Goal: Communication & Community: Answer question/provide support

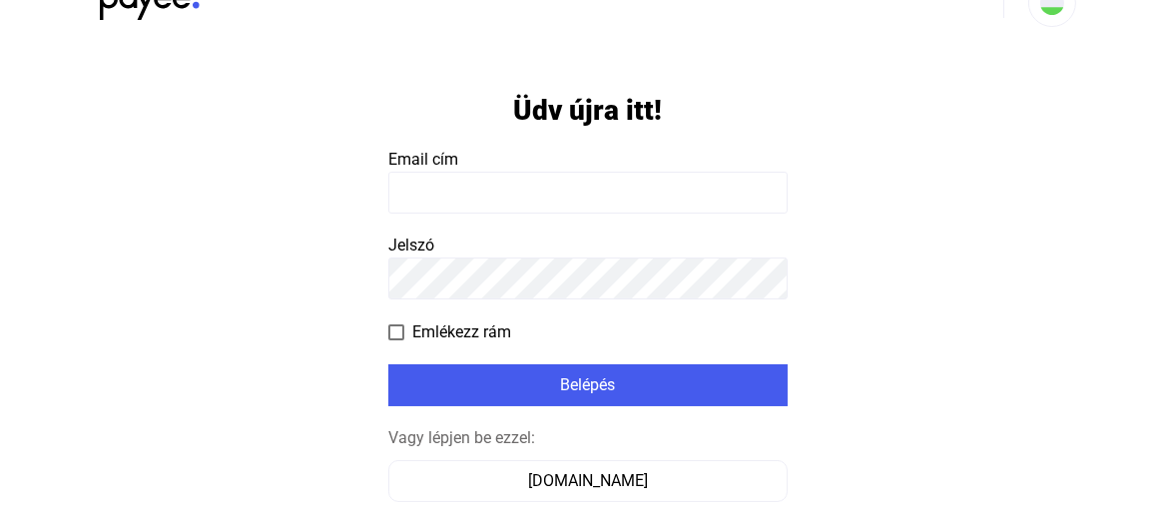
scroll to position [161, 0]
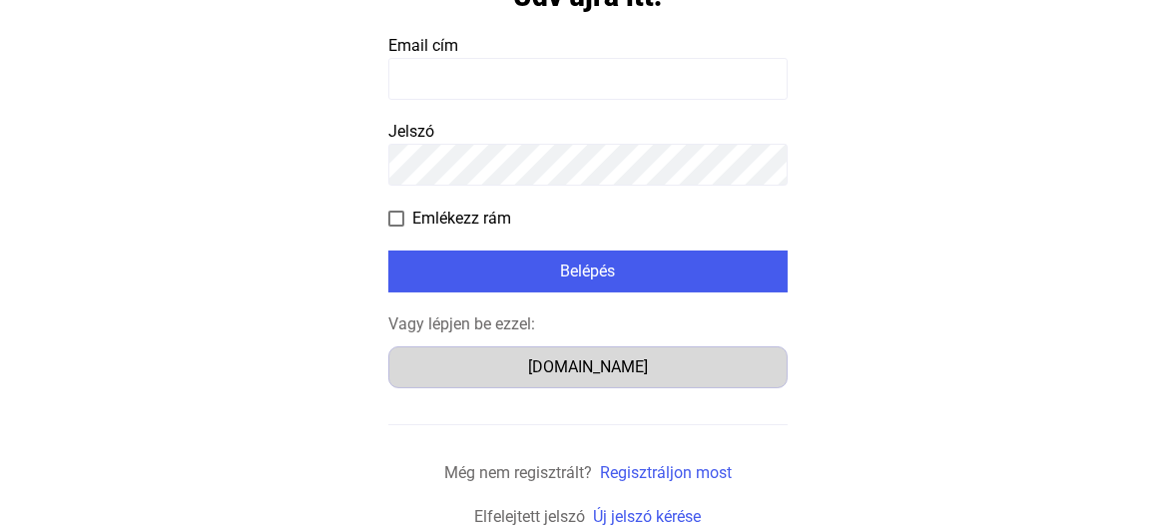
click at [516, 370] on div "[DOMAIN_NAME]" at bounding box center [587, 367] width 385 height 24
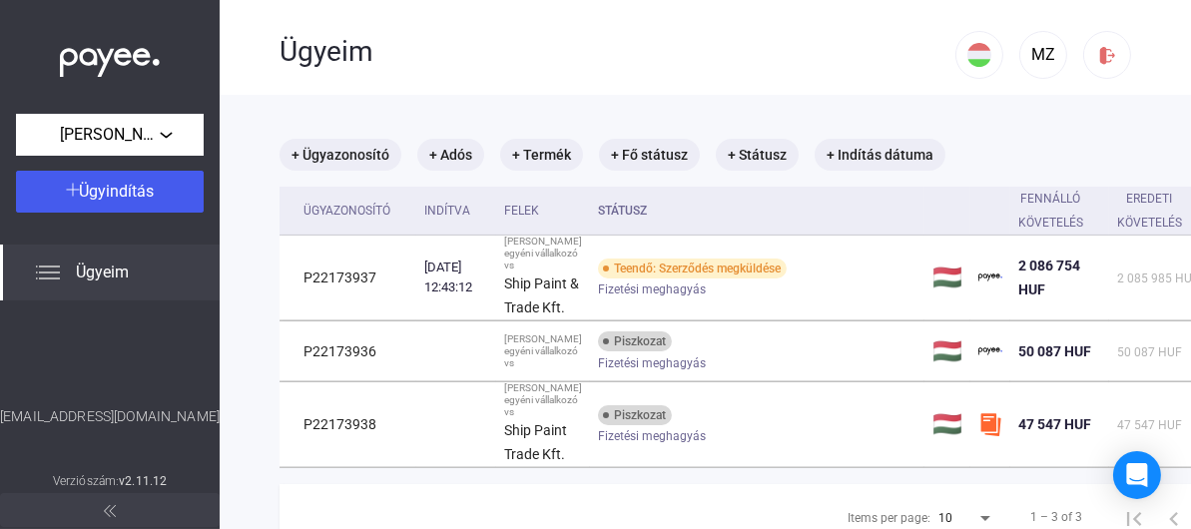
click at [1002, 19] on div "MZ" at bounding box center [1043, 49] width 176 height 99
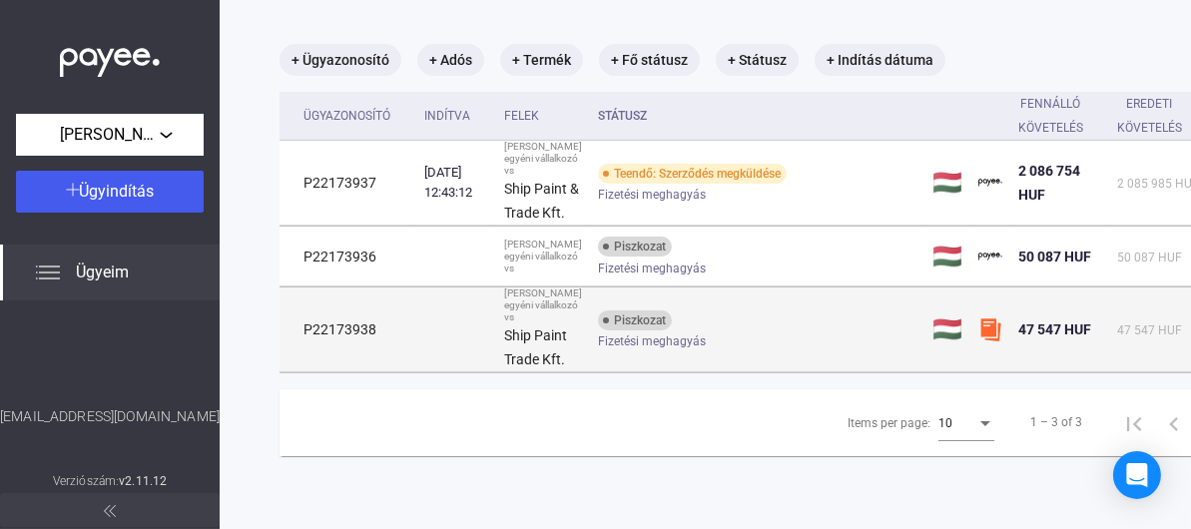
scroll to position [200, 0]
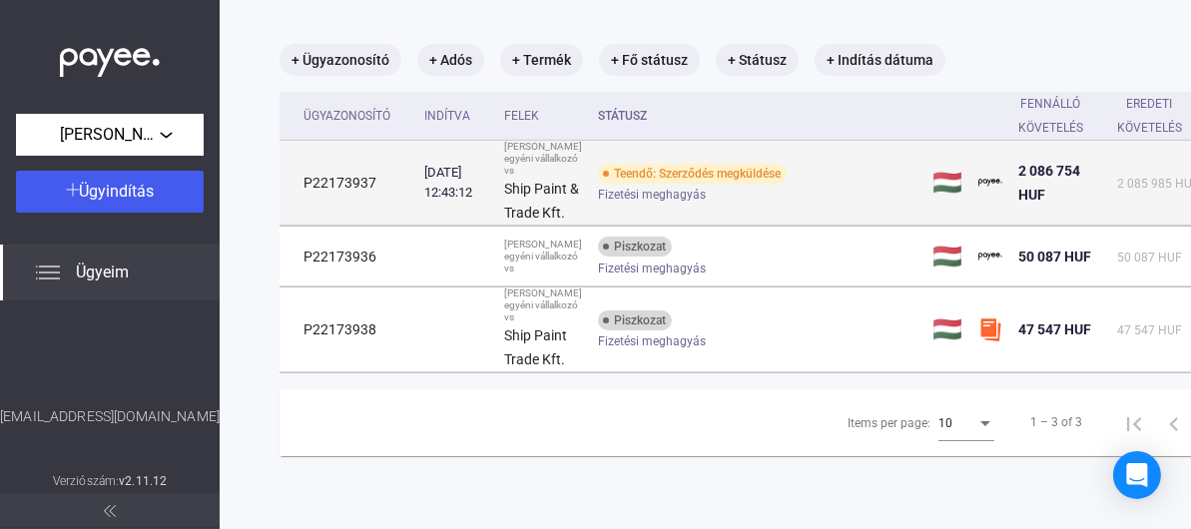
click at [638, 183] on span "Fizetési meghagyás" at bounding box center [652, 195] width 108 height 24
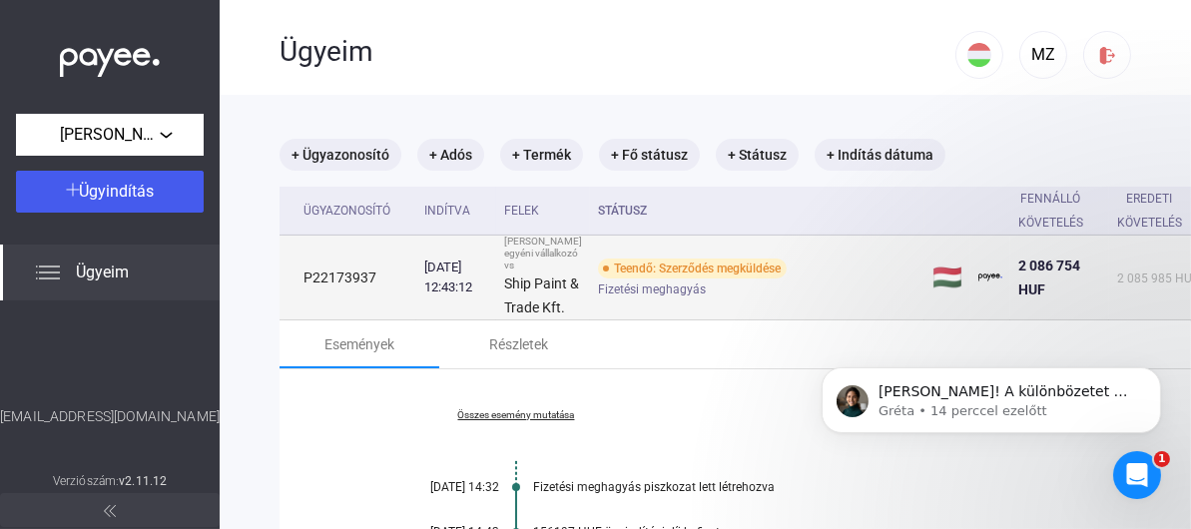
scroll to position [0, 0]
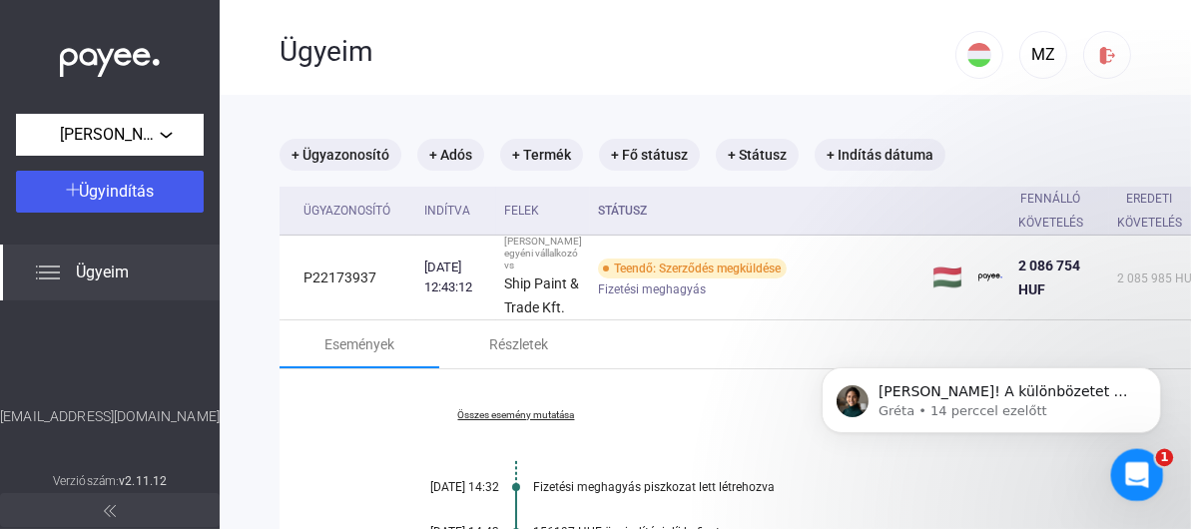
click at [1131, 458] on icon "Intercom üzenőfelület megnyitása" at bounding box center [1134, 472] width 33 height 33
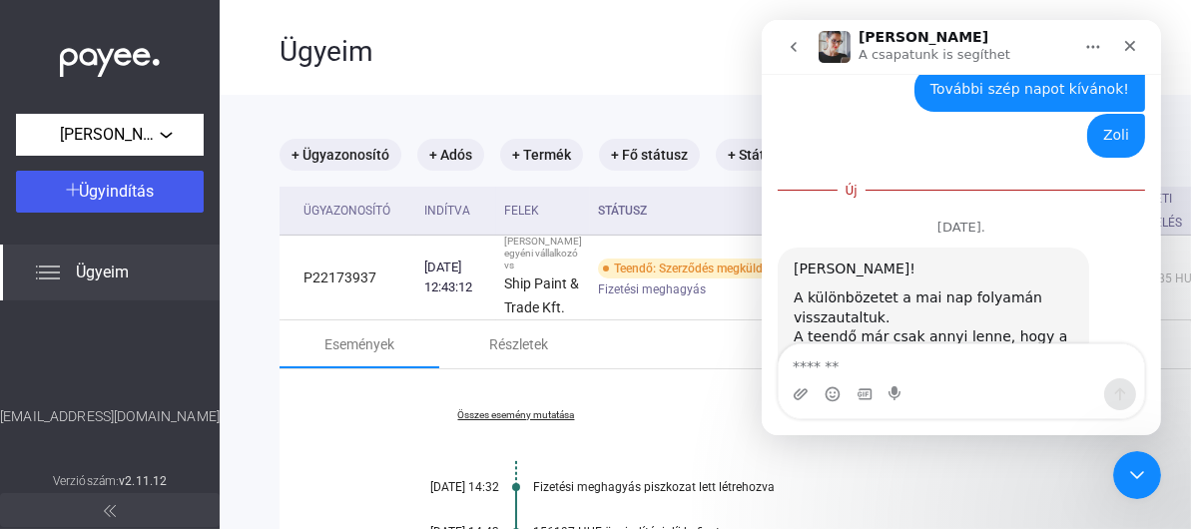
scroll to position [1144, 0]
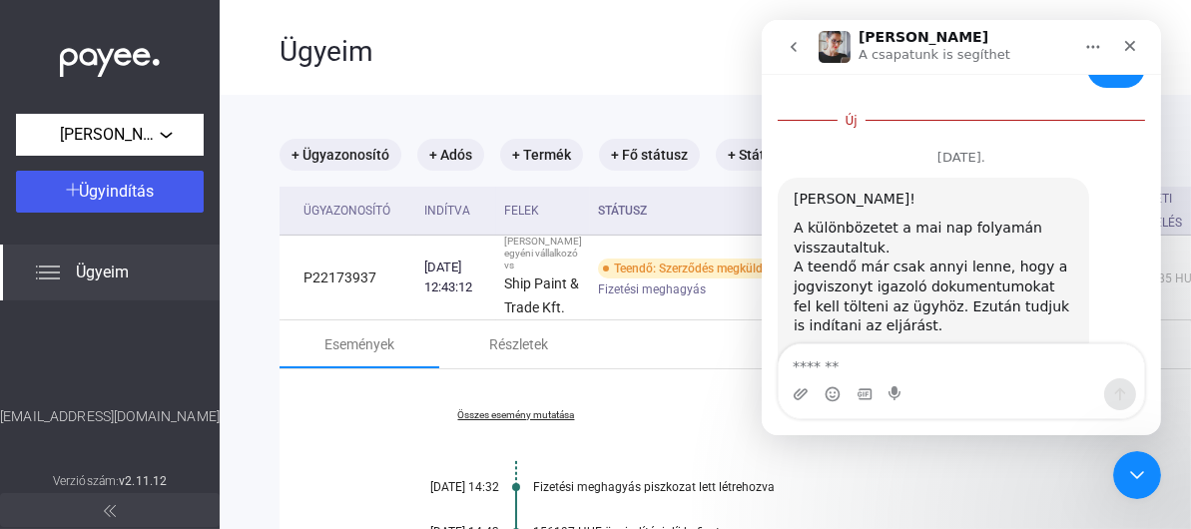
click at [866, 346] on div "wise_trans...09__hu.pdf" at bounding box center [894, 356] width 164 height 21
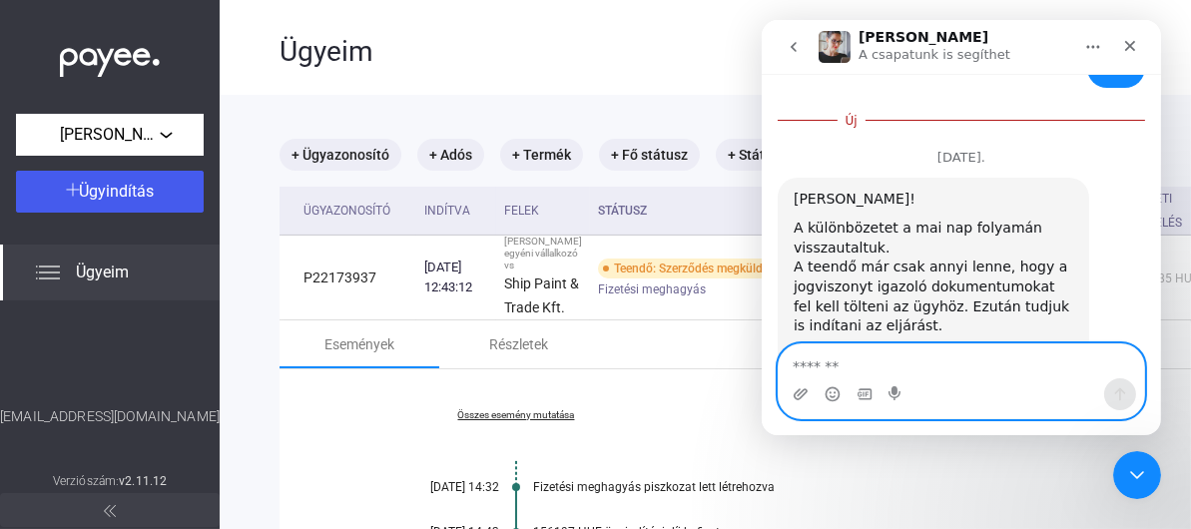
click at [865, 366] on textarea "Üzenet…" at bounding box center [959, 361] width 365 height 34
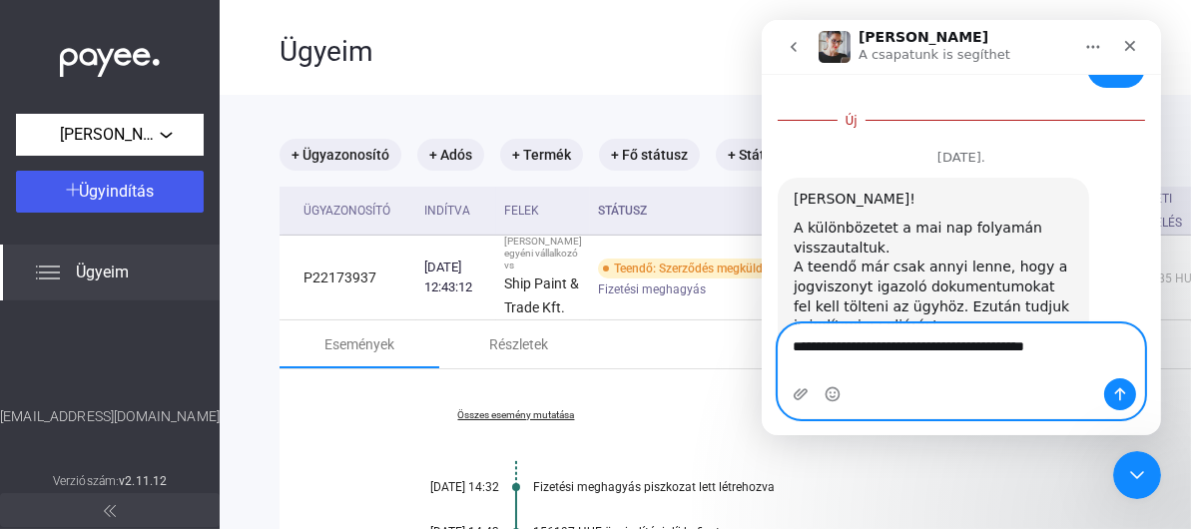
type textarea "**********"
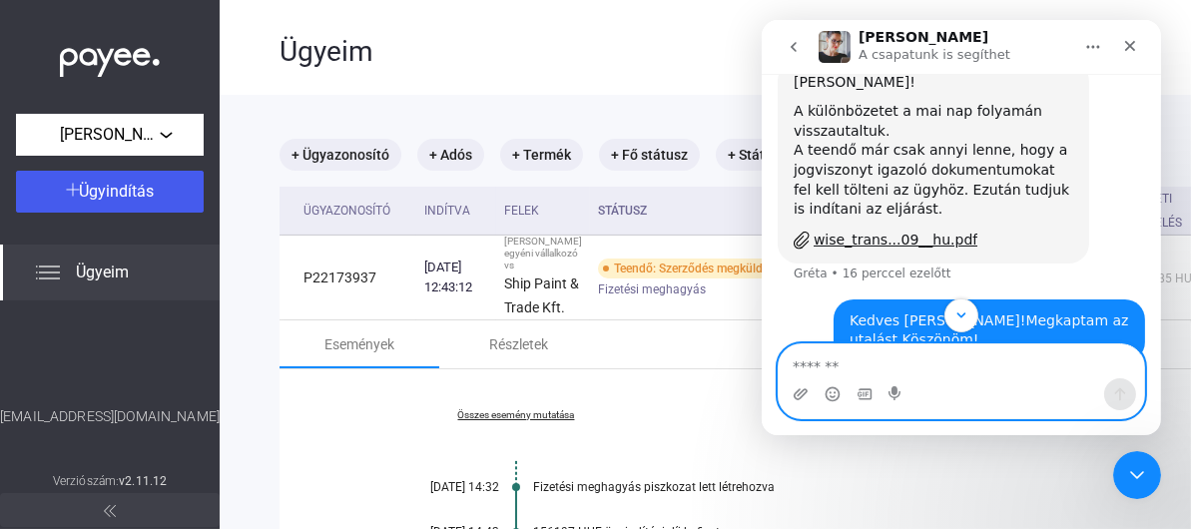
scroll to position [1215, 0]
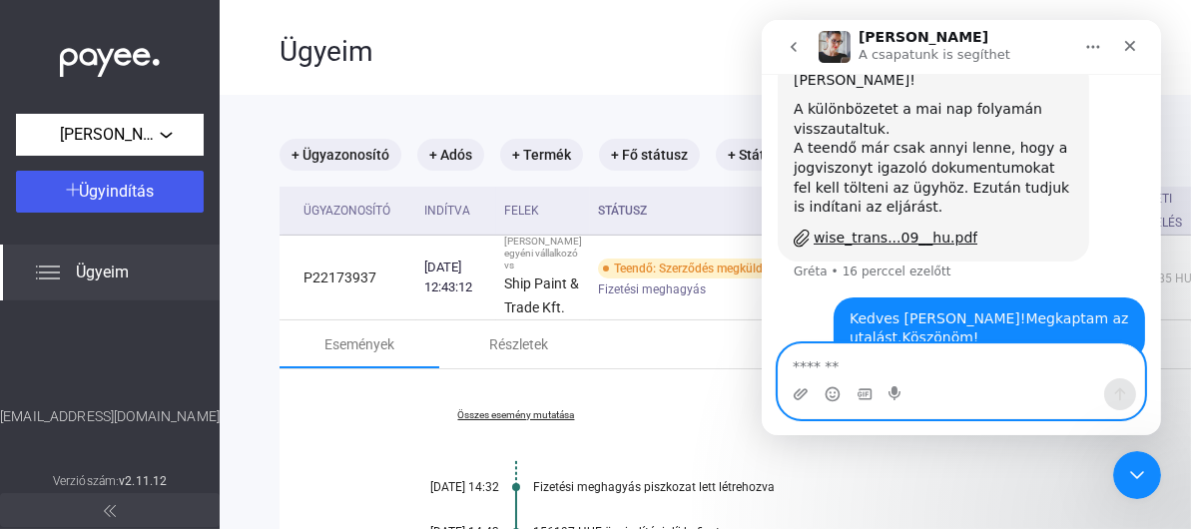
click at [971, 361] on textarea "Üzenet…" at bounding box center [960, 361] width 366 height 34
type textarea "*"
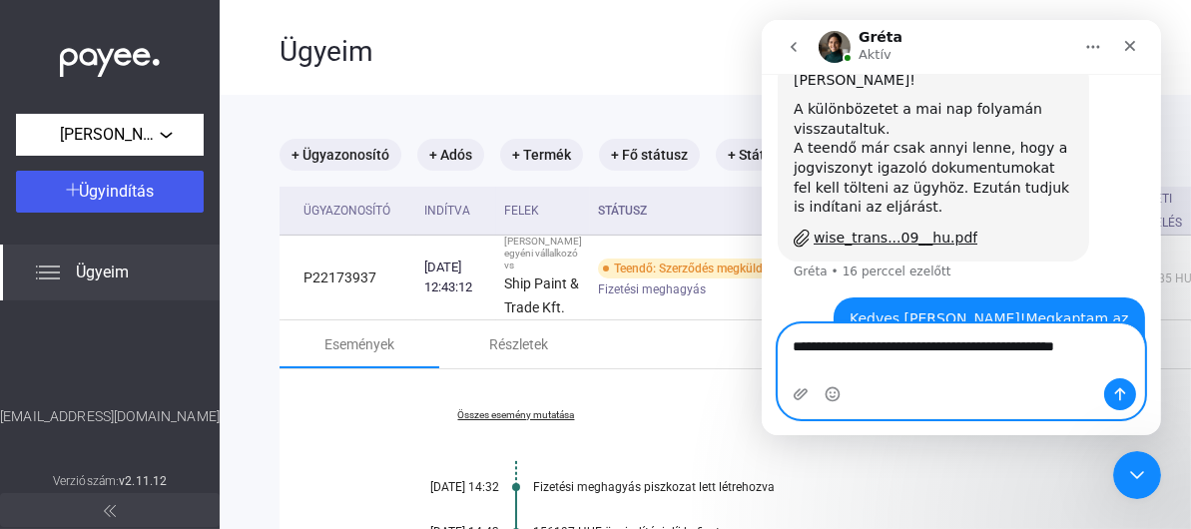
type textarea "**********"
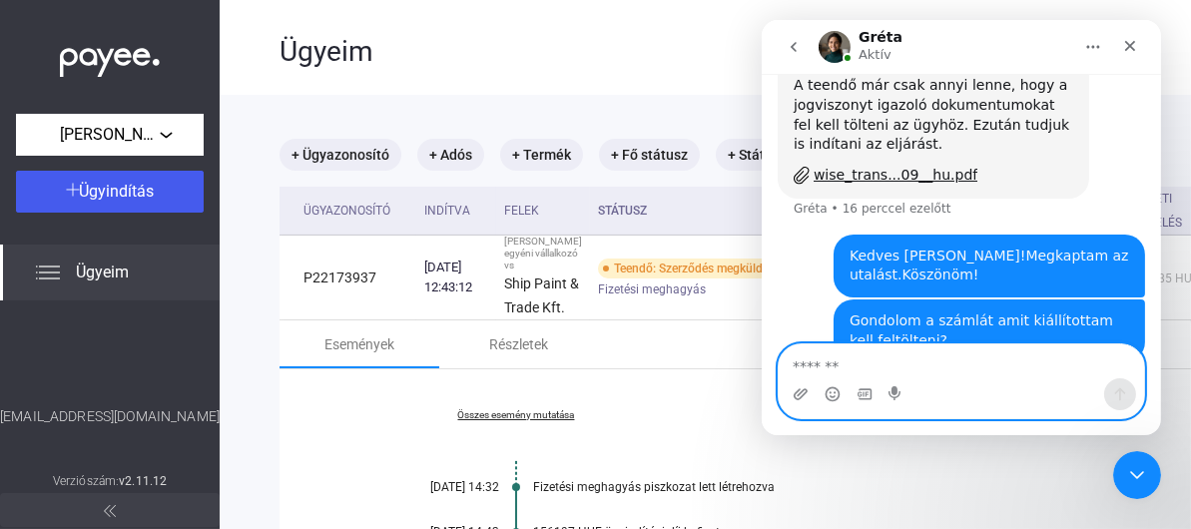
scroll to position [1280, 0]
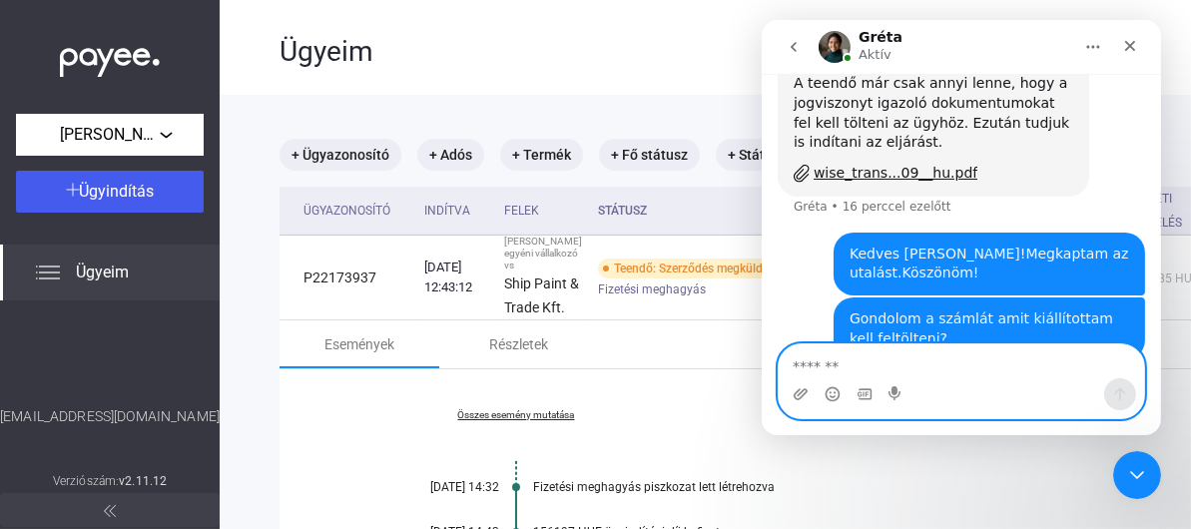
click at [891, 345] on textarea "Üzenet…" at bounding box center [960, 361] width 366 height 34
click at [884, 355] on textarea "Üzenet…" at bounding box center [960, 361] width 366 height 34
type textarea "**********"
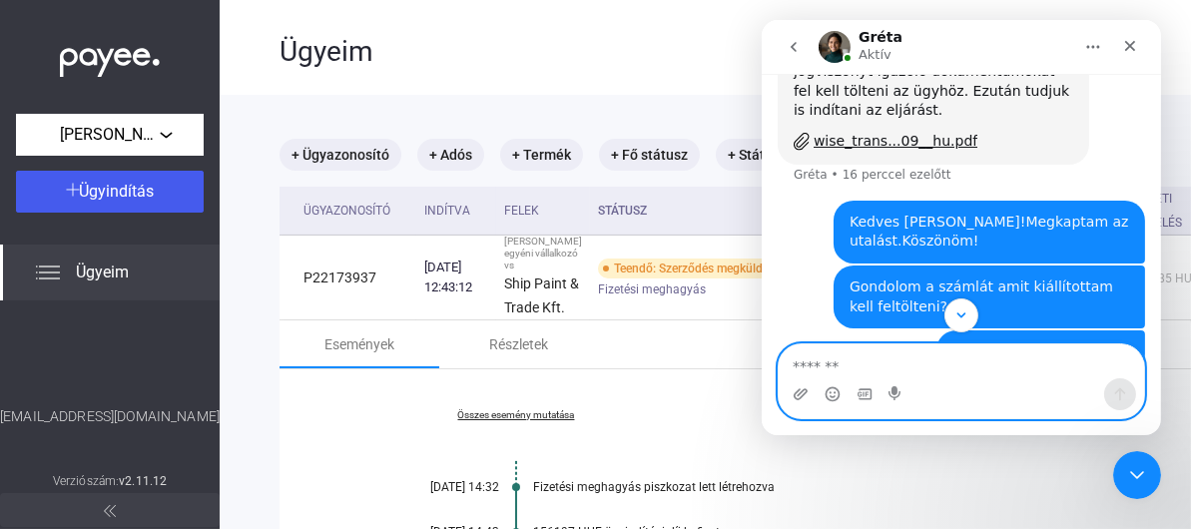
scroll to position [1325, 0]
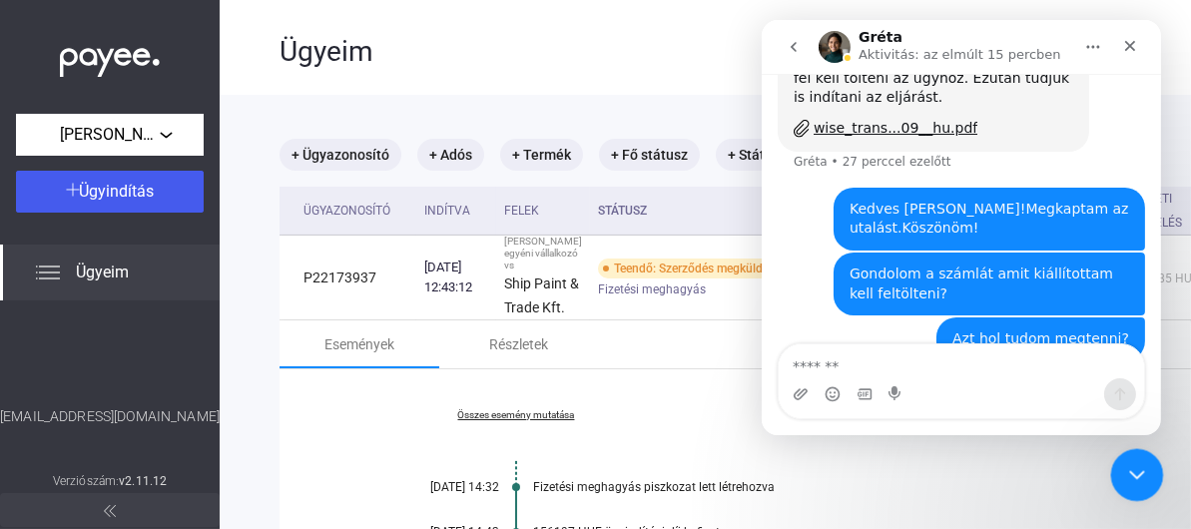
click at [1138, 464] on icon "Intercom üzenőfelület bezárása" at bounding box center [1134, 472] width 24 height 24
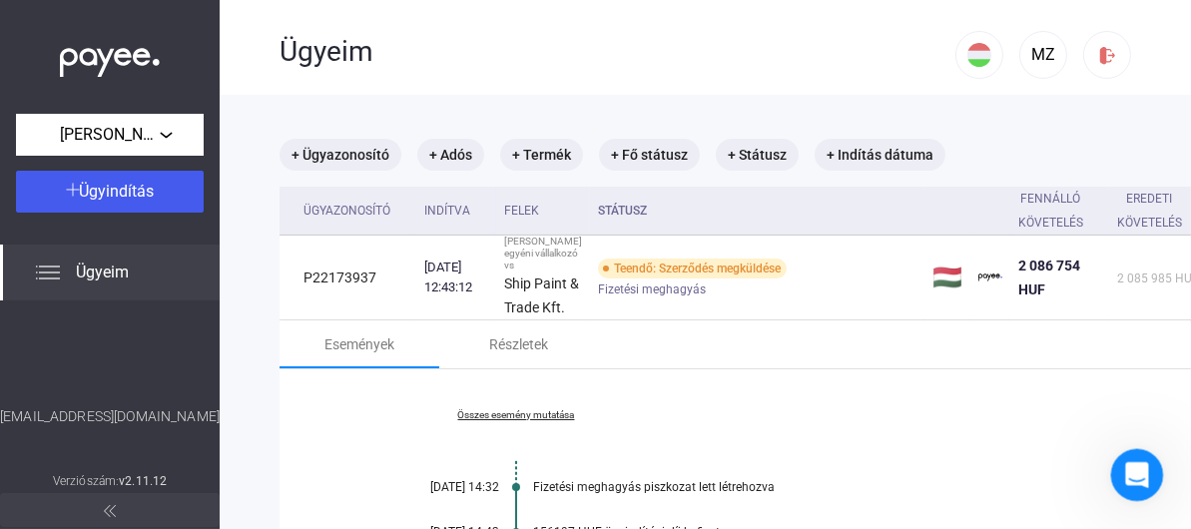
click at [1137, 464] on icon "Intercom üzenőfelület megnyitása" at bounding box center [1134, 472] width 33 height 33
